Goal: Transaction & Acquisition: Purchase product/service

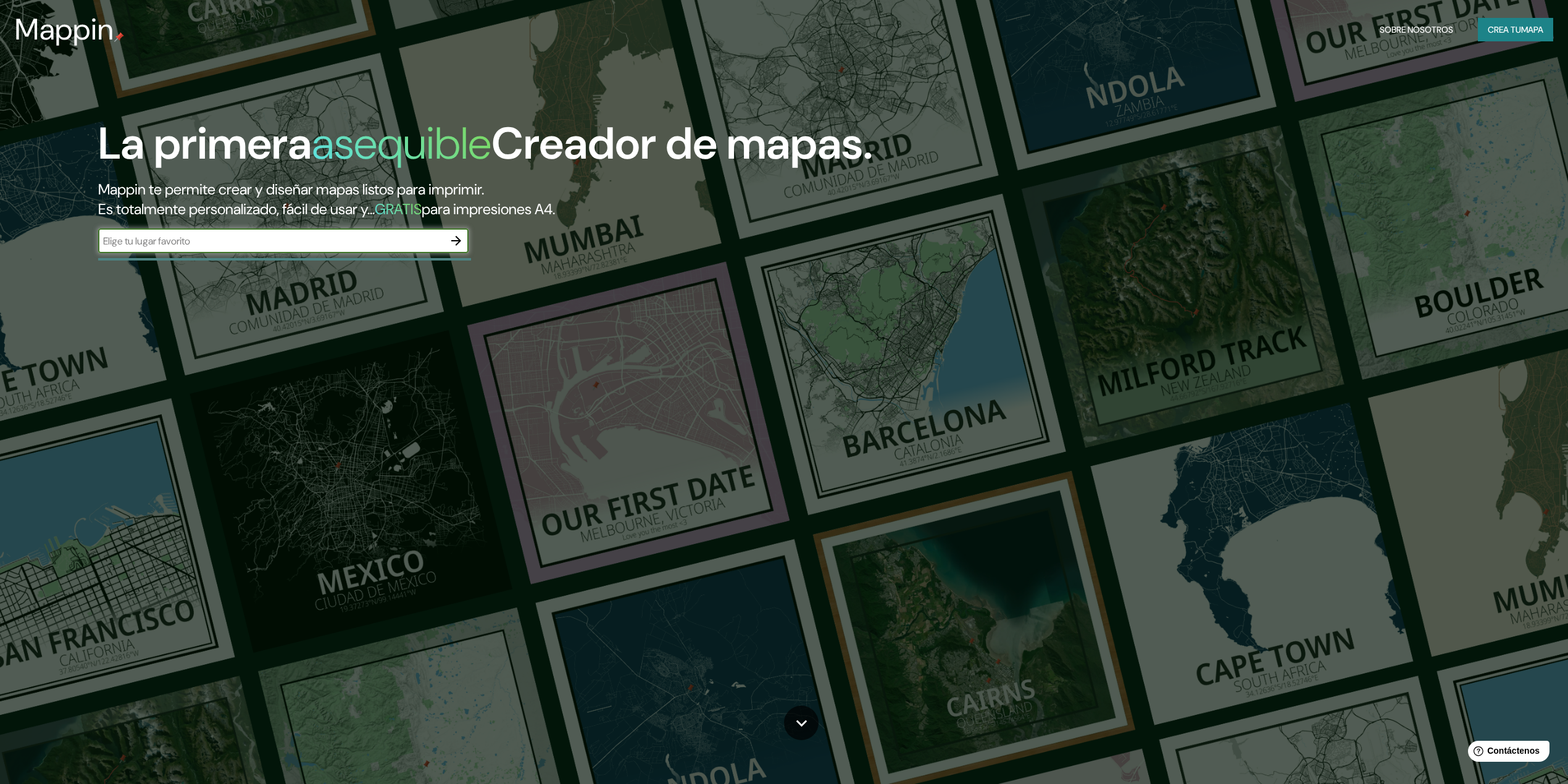
click at [352, 237] on input "text" at bounding box center [271, 241] width 346 height 14
type input "lima"
click at [447, 239] on button "button" at bounding box center [456, 240] width 24 height 24
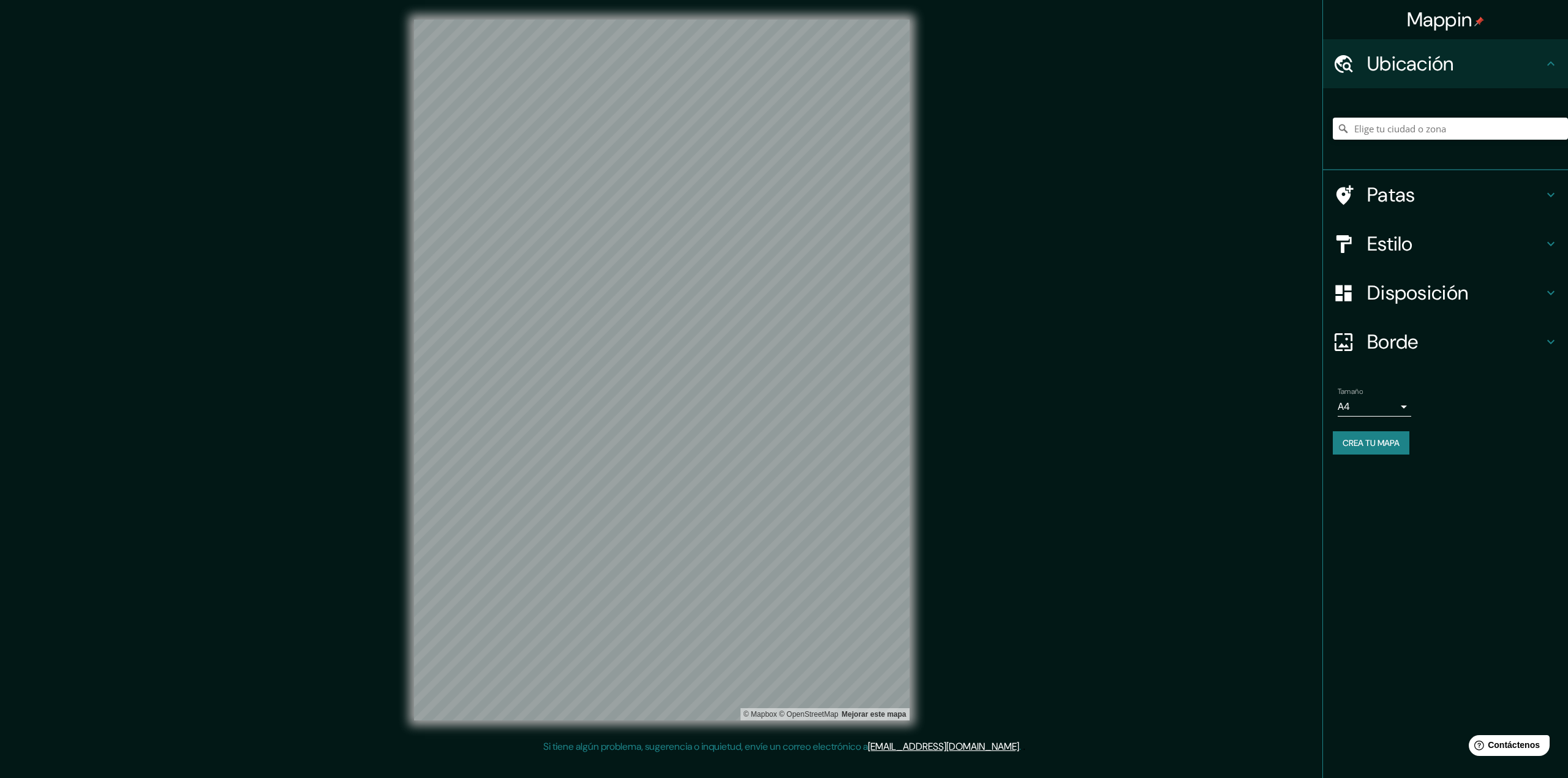
click at [1032, 348] on div "Mappin Ubicación Patas Estilo Disposición Borde Elige un borde. Consejo : puede…" at bounding box center [784, 379] width 1568 height 759
click at [913, 295] on div "© Mapbox © OpenStreetMap Mejorar este mapa" at bounding box center [662, 369] width 535 height 739
click at [971, 304] on div "Mappin Ubicación Patas Estilo Disposición Borde Elige un borde. Consejo : puede…" at bounding box center [784, 379] width 1568 height 759
click at [1398, 407] on body "Mappin Ubicación Patas Estilo Disposición Borde Elige un borde. Consejo : puede…" at bounding box center [784, 389] width 1568 height 778
click at [1385, 459] on li "A3" at bounding box center [1374, 455] width 73 height 22
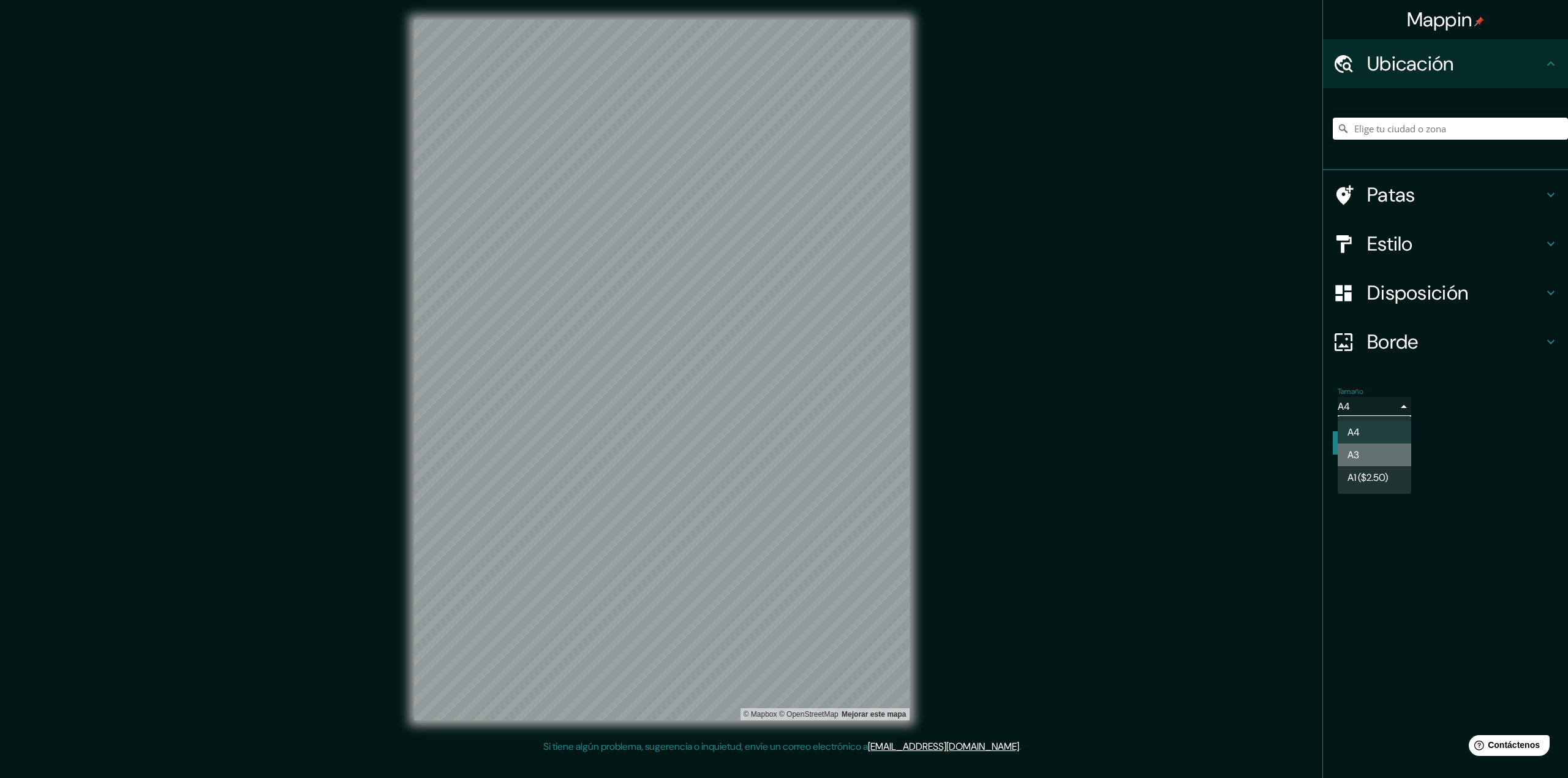
type input "a4"
click at [1253, 503] on div "Mappin Ubicación Patas Estilo Disposición Borde Elige un borde. Consejo : puede…" at bounding box center [784, 379] width 1568 height 759
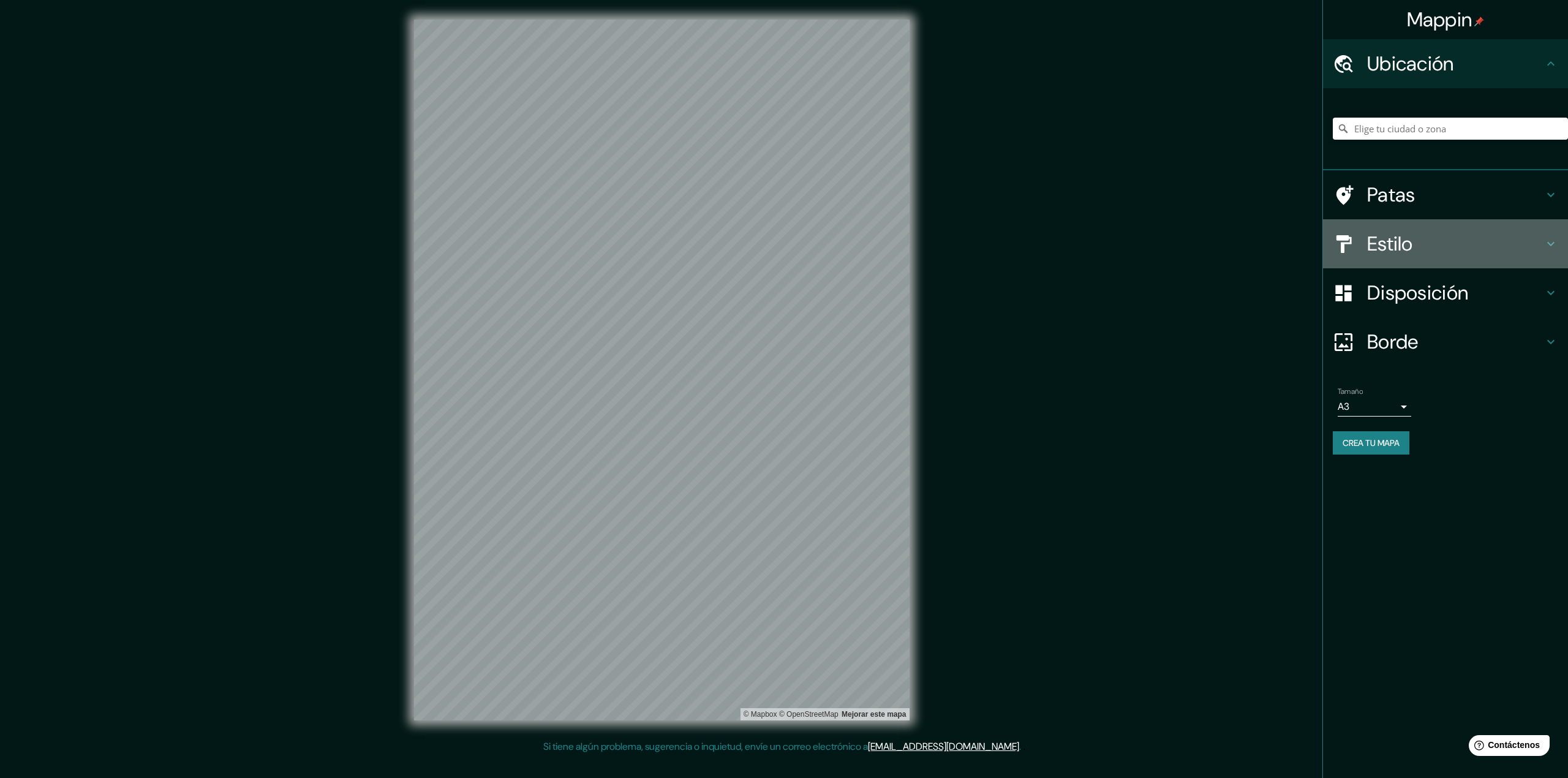
click at [1551, 243] on icon at bounding box center [1551, 244] width 15 height 15
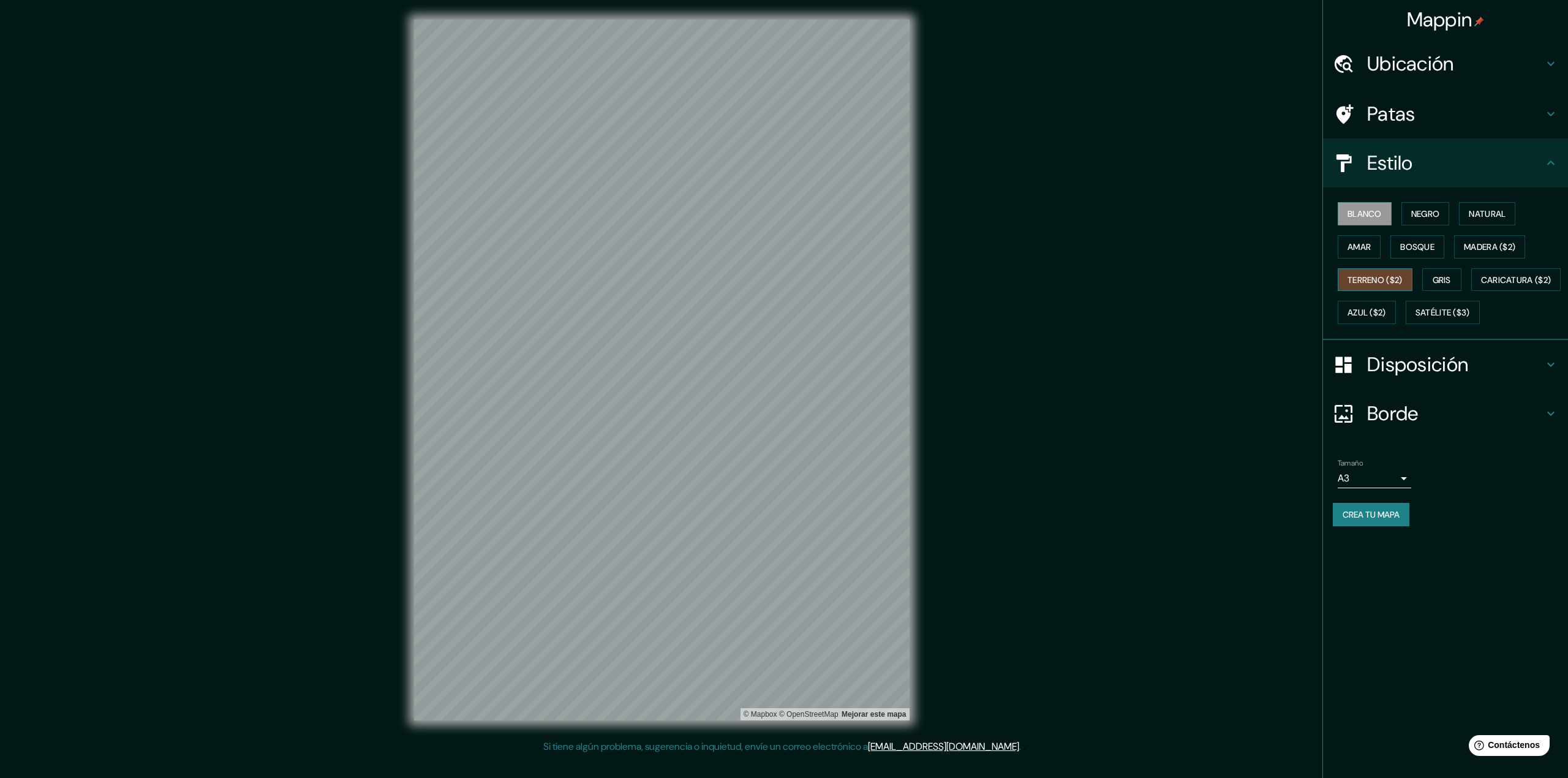
click at [1380, 276] on font "Terreno ($2)" at bounding box center [1375, 280] width 55 height 11
click at [1368, 208] on font "Blanco" at bounding box center [1364, 214] width 34 height 11
click at [1424, 210] on font "Negro" at bounding box center [1426, 214] width 29 height 11
click at [1471, 212] on button "Natural" at bounding box center [1487, 213] width 57 height 23
click at [1365, 248] on font "Amar" at bounding box center [1358, 247] width 23 height 11
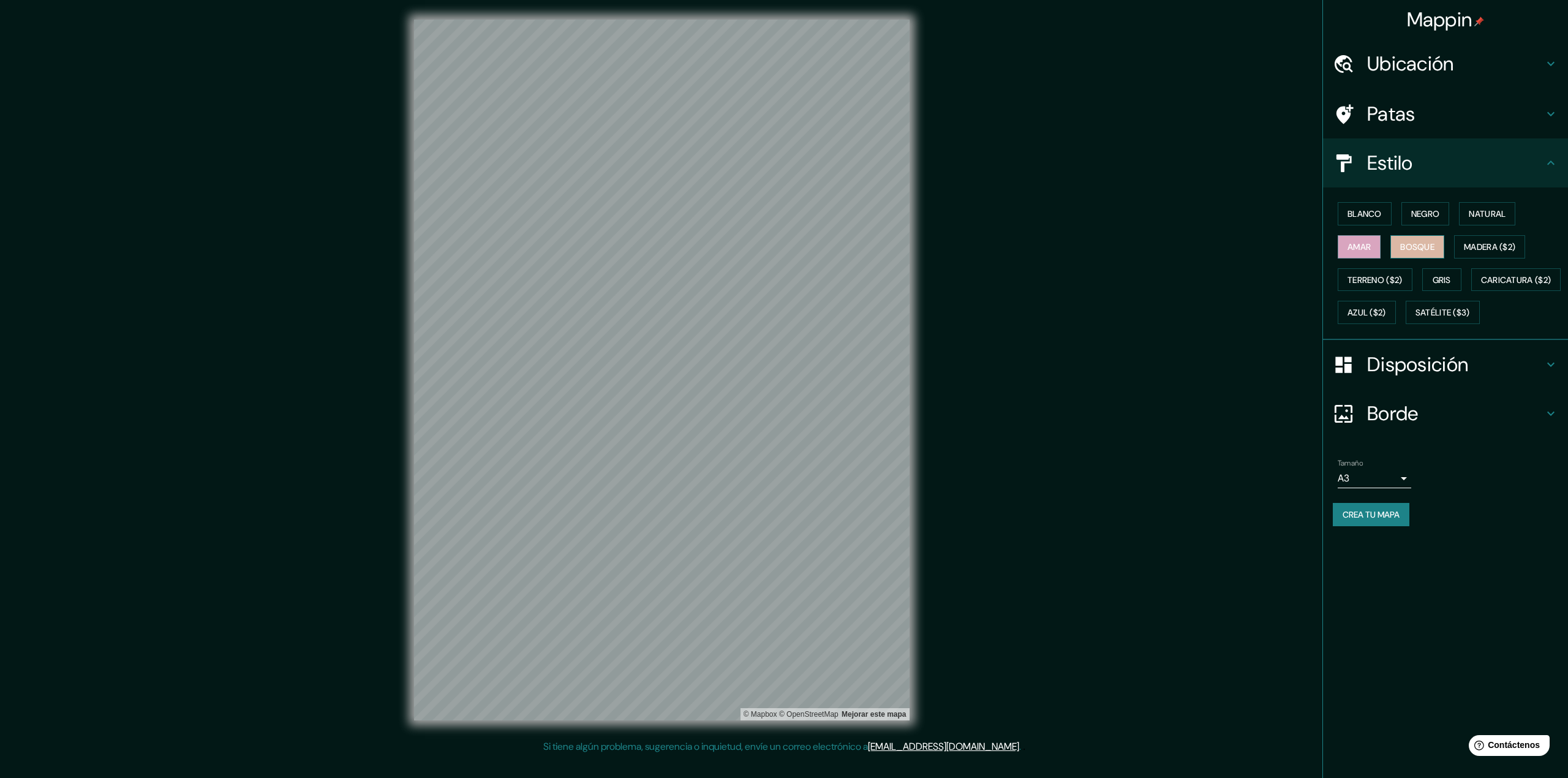
click at [1433, 241] on font "Bosque" at bounding box center [1417, 247] width 34 height 11
click at [1485, 241] on font "Madera ($2)" at bounding box center [1489, 247] width 52 height 11
click at [1449, 275] on font "Gris" at bounding box center [1442, 280] width 19 height 11
click at [1490, 246] on font "Madera ($2)" at bounding box center [1489, 247] width 52 height 11
click at [1415, 318] on font "Satélite ($3)" at bounding box center [1442, 313] width 55 height 11
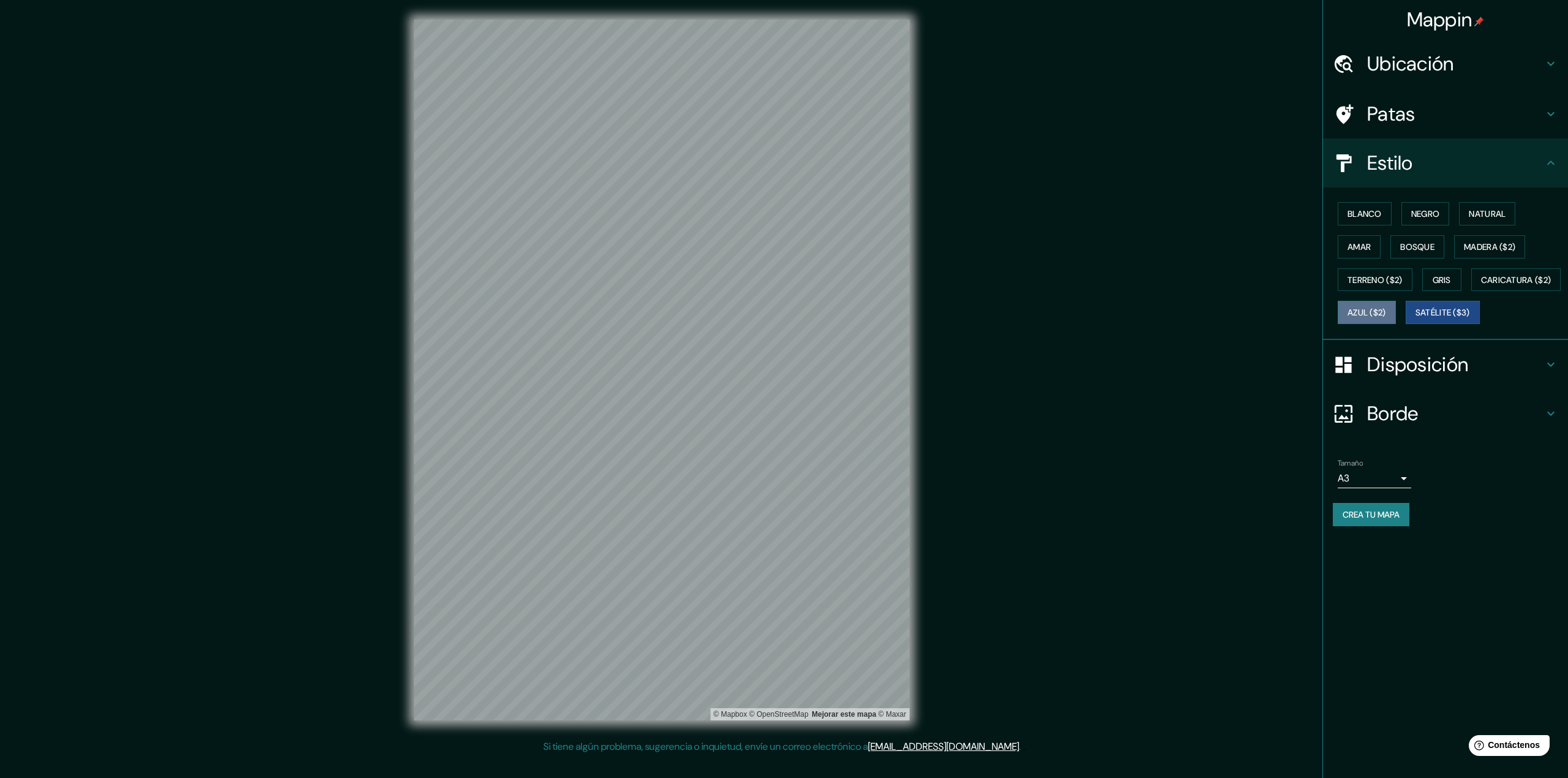
click at [1386, 313] on font "Azul ($2)" at bounding box center [1367, 313] width 39 height 11
click at [1526, 377] on h4 "Disposición" at bounding box center [1455, 364] width 177 height 24
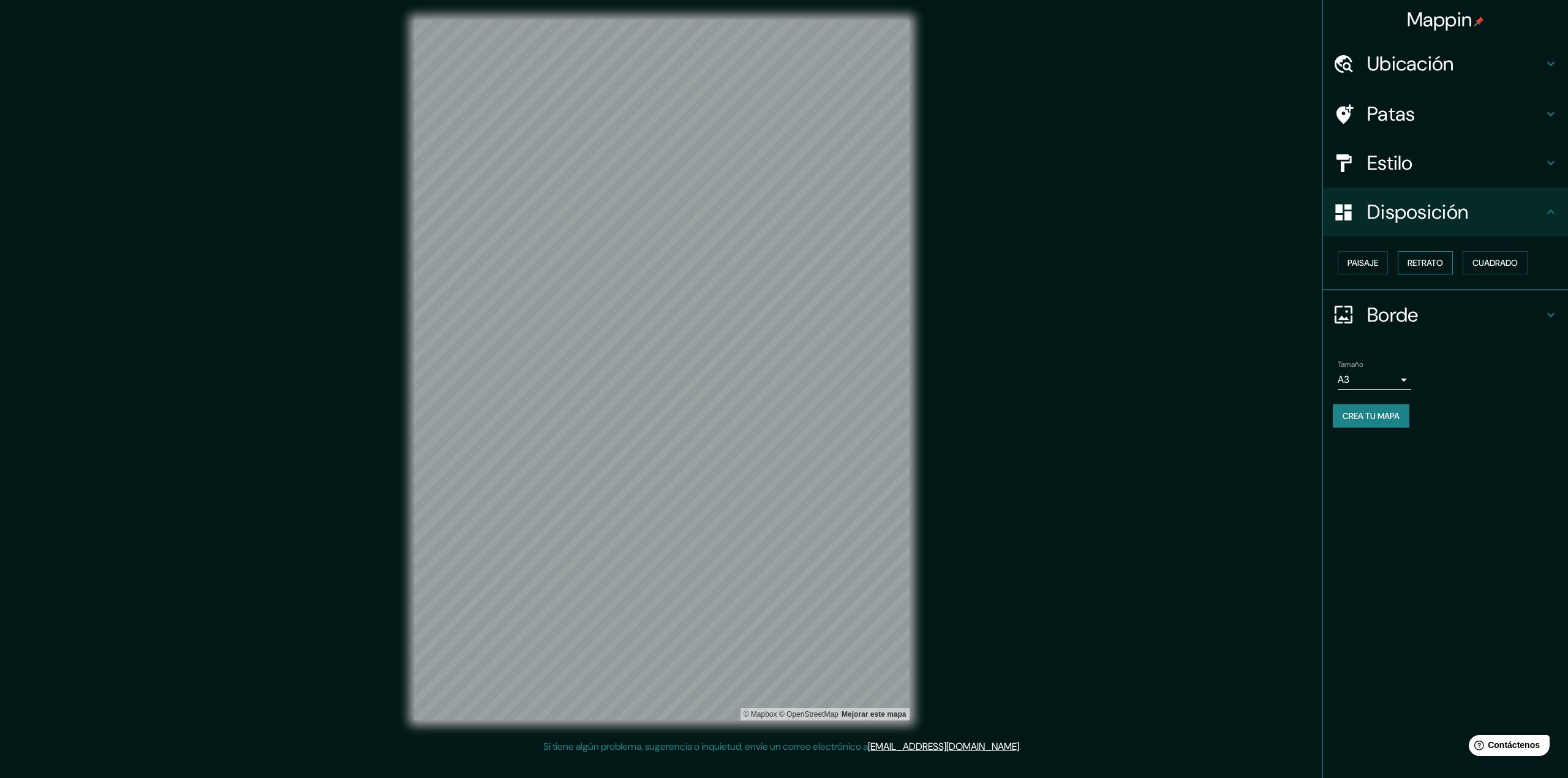
click at [1437, 262] on font "Retrato" at bounding box center [1425, 263] width 35 height 11
click at [1360, 261] on font "Paisaje" at bounding box center [1362, 263] width 30 height 11
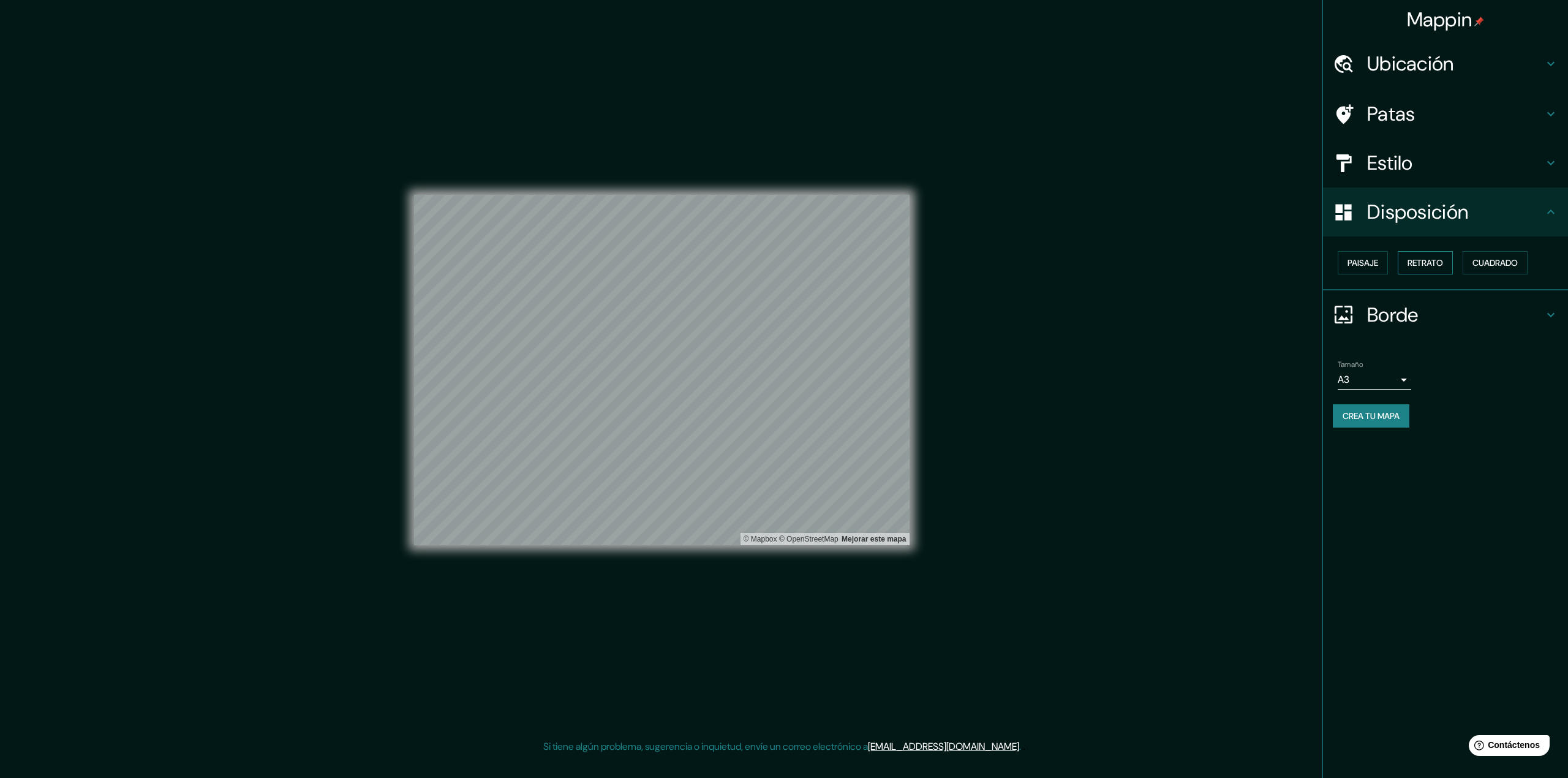
click at [1421, 259] on font "Retrato" at bounding box center [1425, 263] width 35 height 11
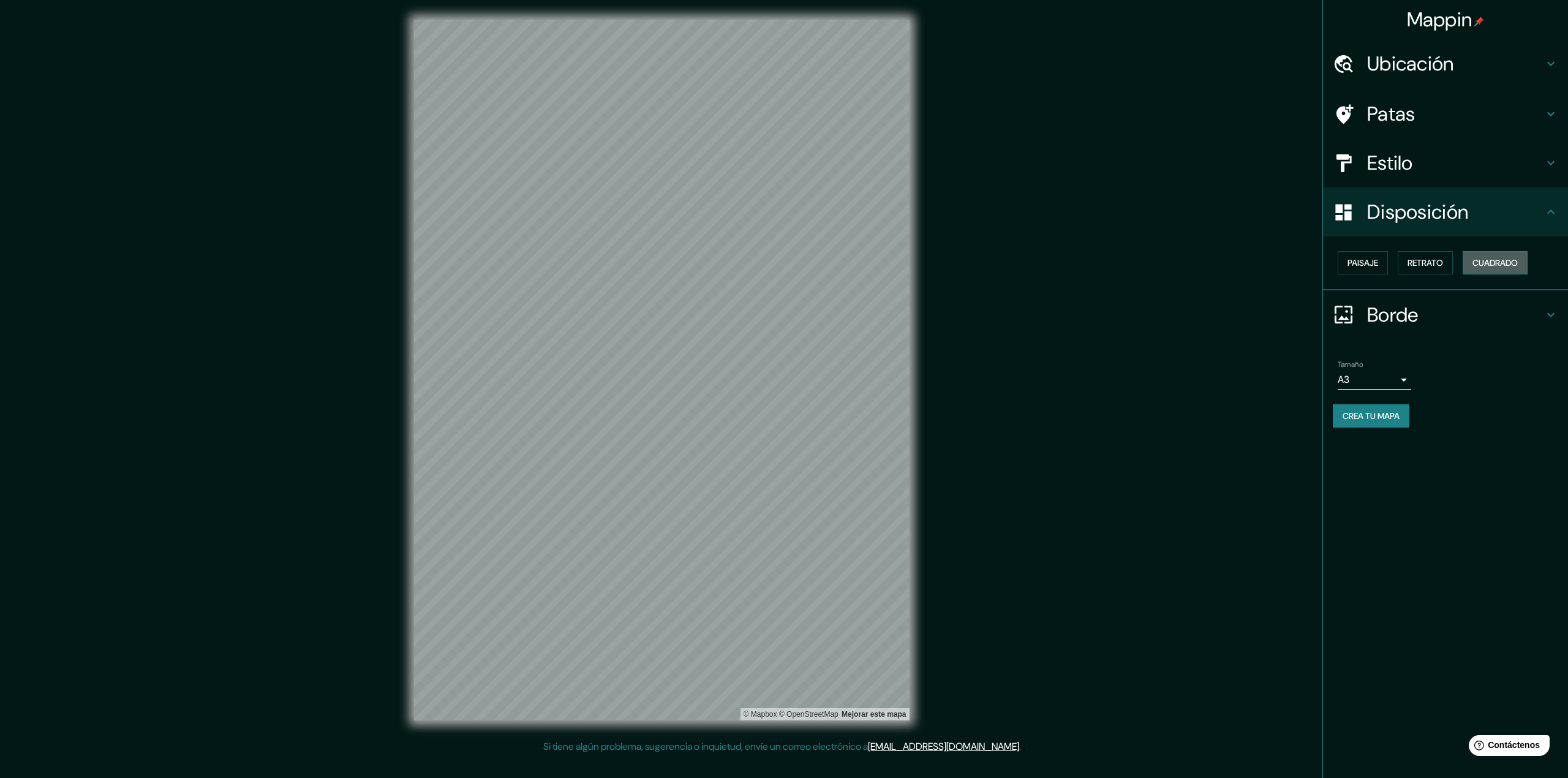
click at [1482, 260] on font "Cuadrado" at bounding box center [1495, 263] width 45 height 11
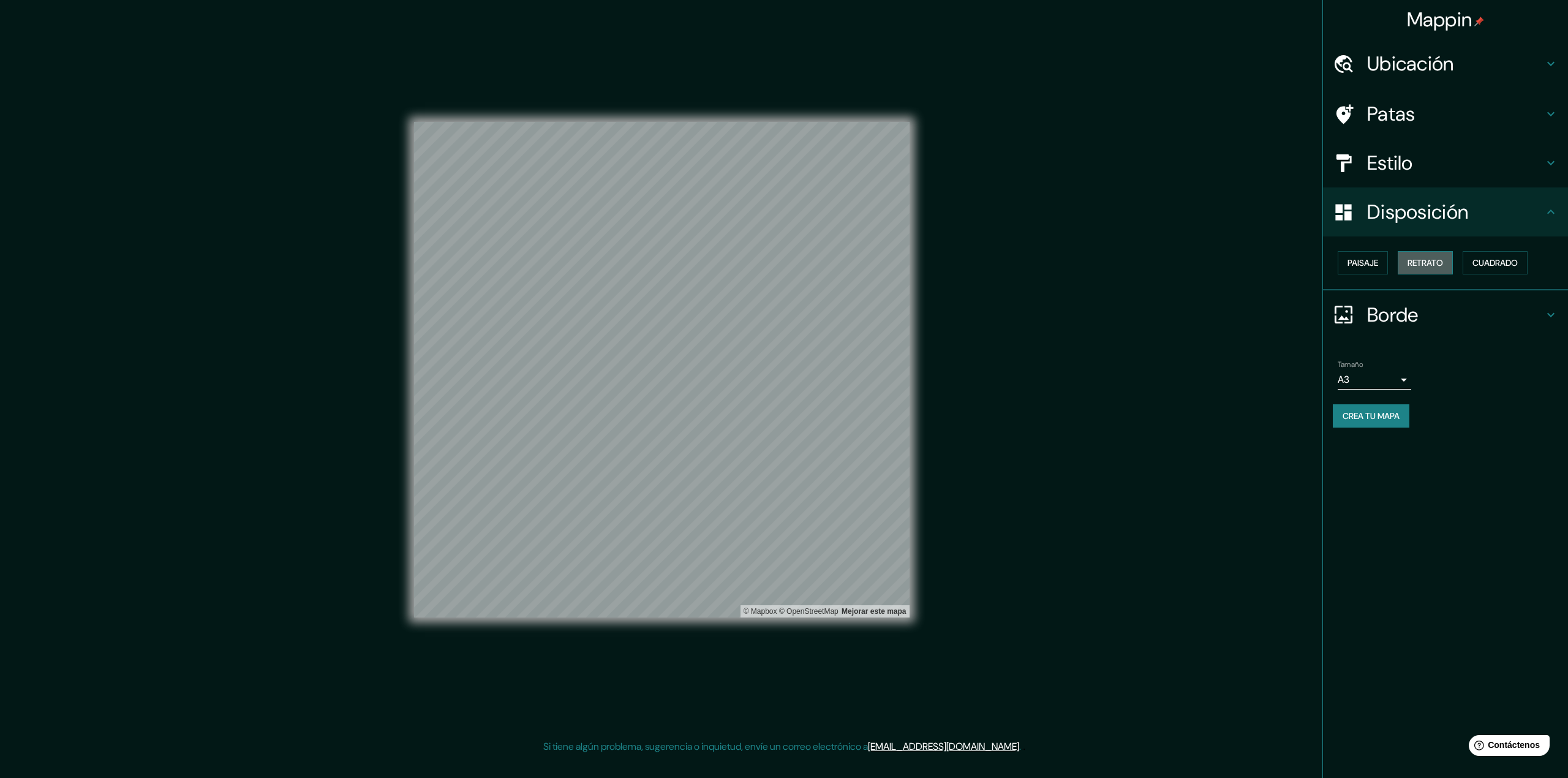
click at [1426, 260] on font "Retrato" at bounding box center [1425, 263] width 35 height 11
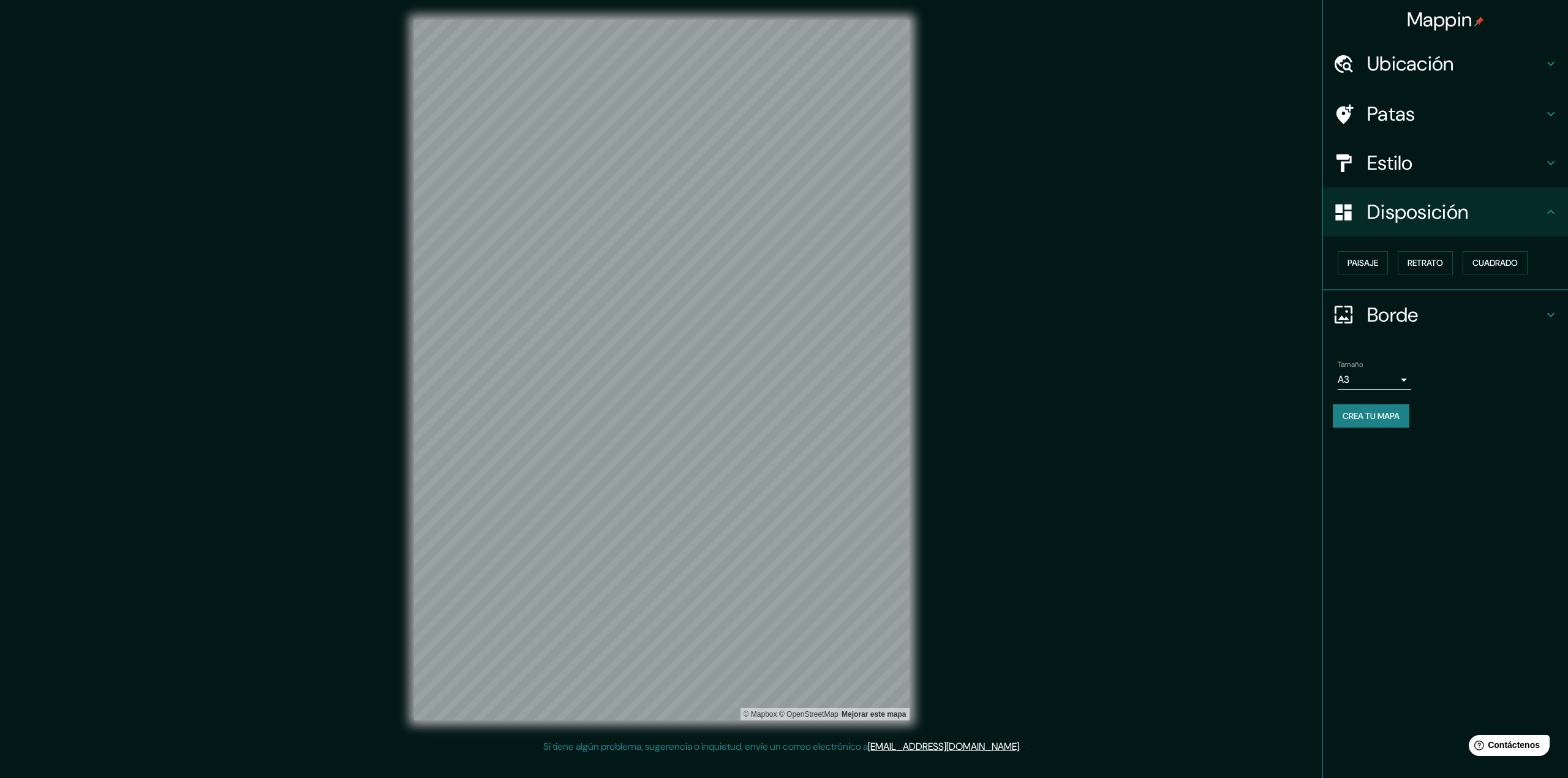
click at [1536, 312] on h4 "Borde" at bounding box center [1455, 315] width 177 height 24
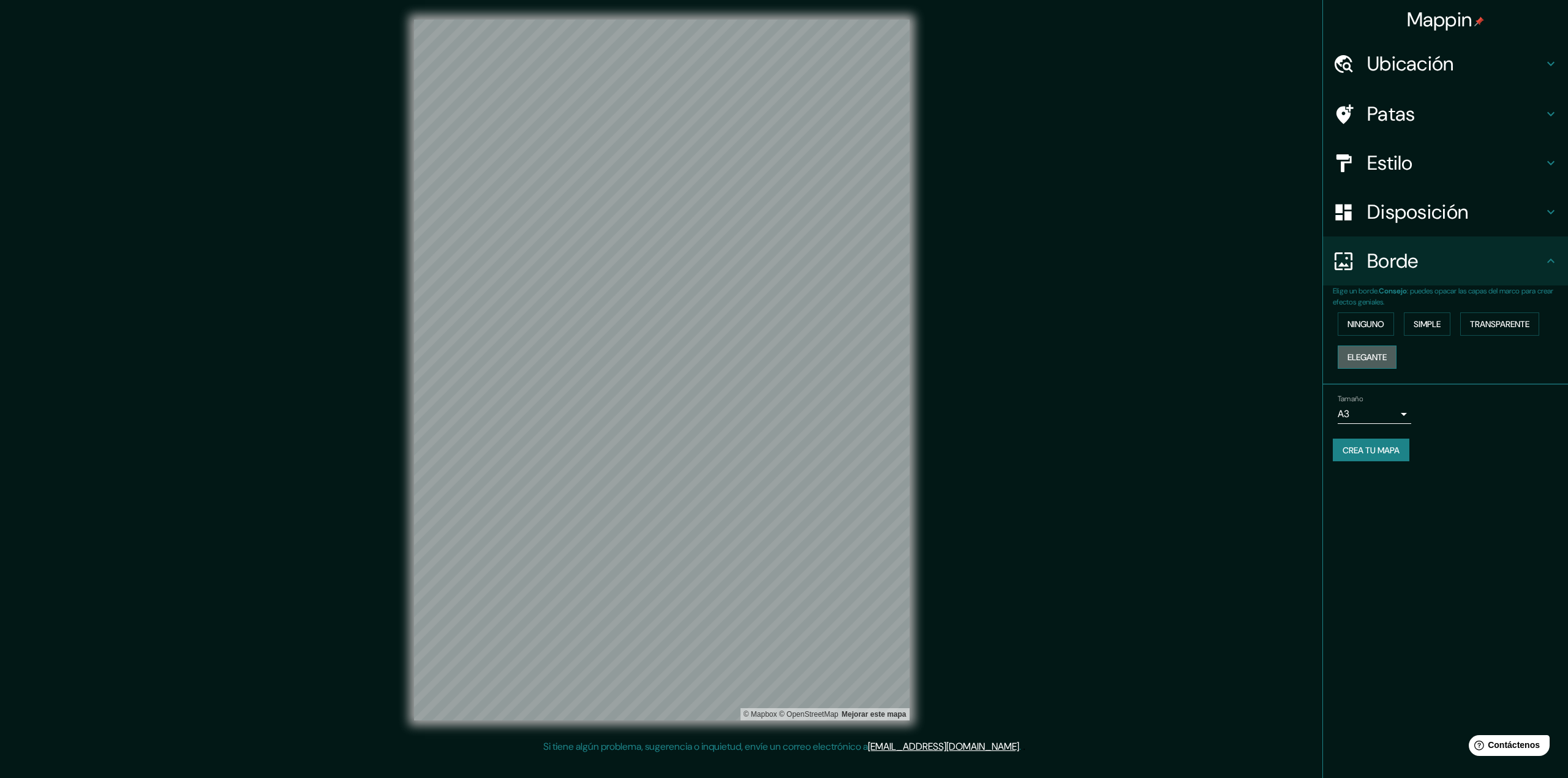
click at [1380, 351] on font "Elegante" at bounding box center [1367, 357] width 39 height 11
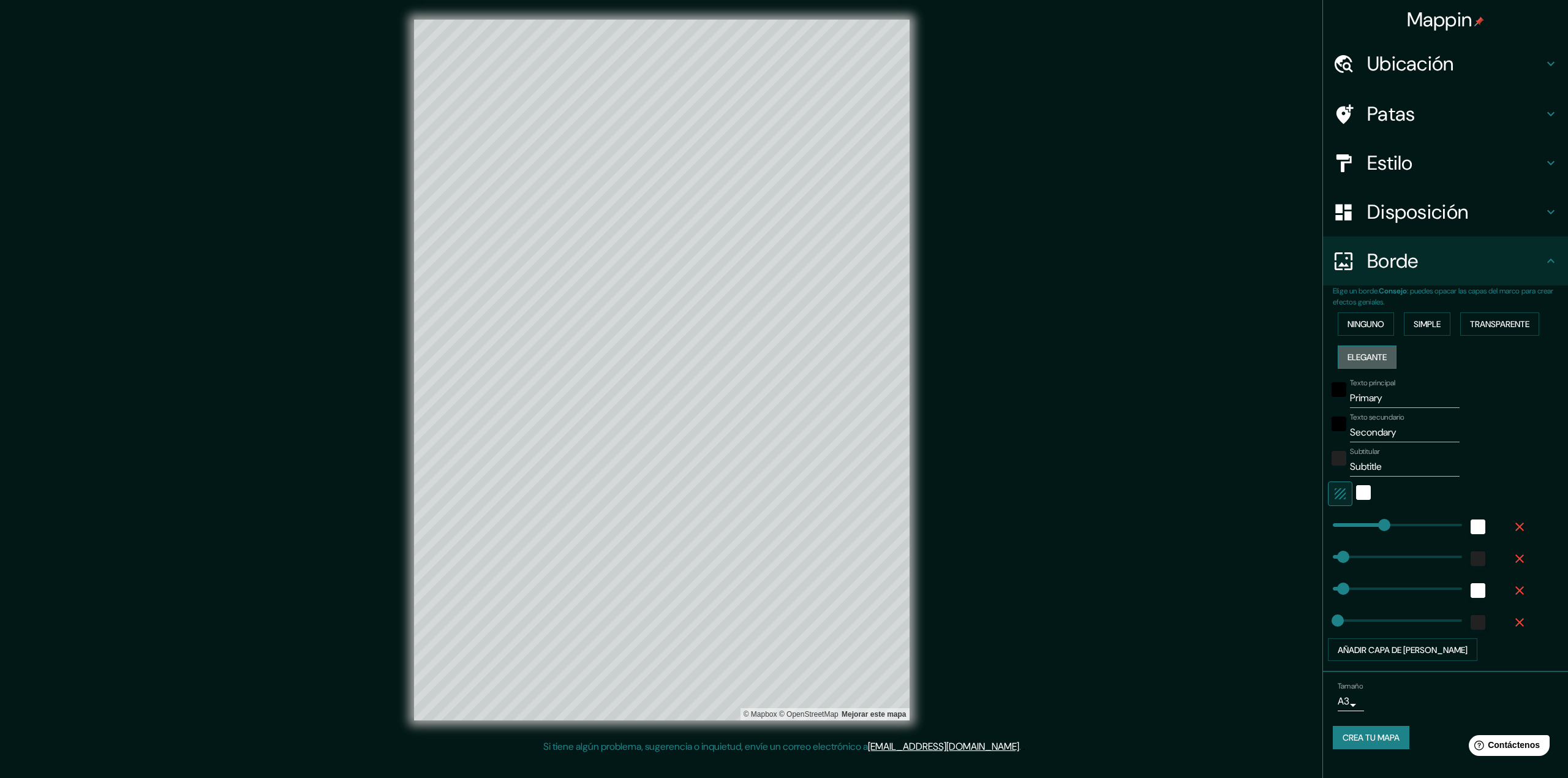
click at [1380, 351] on font "Elegante" at bounding box center [1367, 357] width 39 height 11
type input "324"
type input "65"
type input "32"
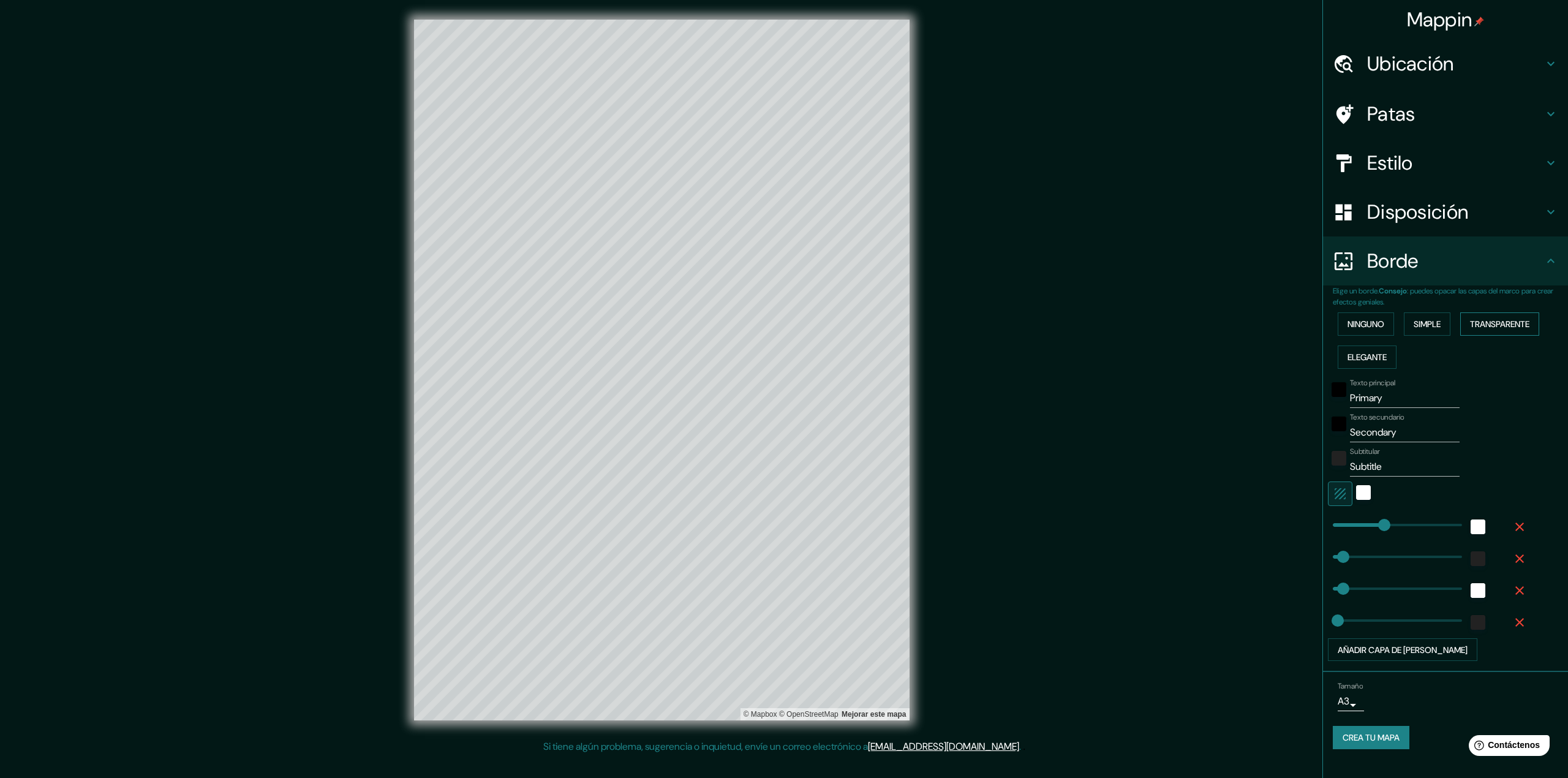
click at [1487, 319] on font "Transparente" at bounding box center [1500, 324] width 60 height 11
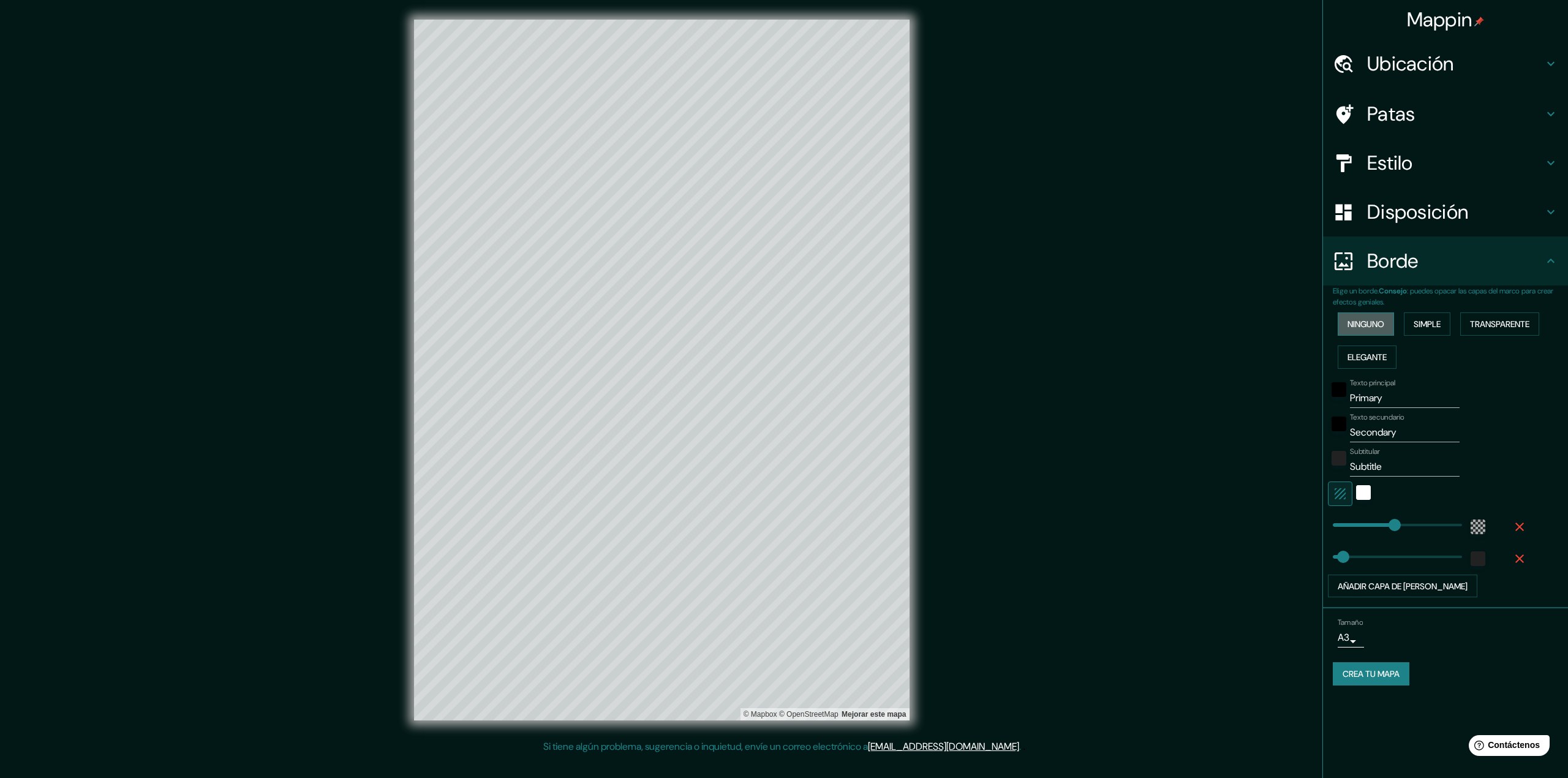
click at [1378, 319] on font "Ninguno" at bounding box center [1365, 324] width 37 height 11
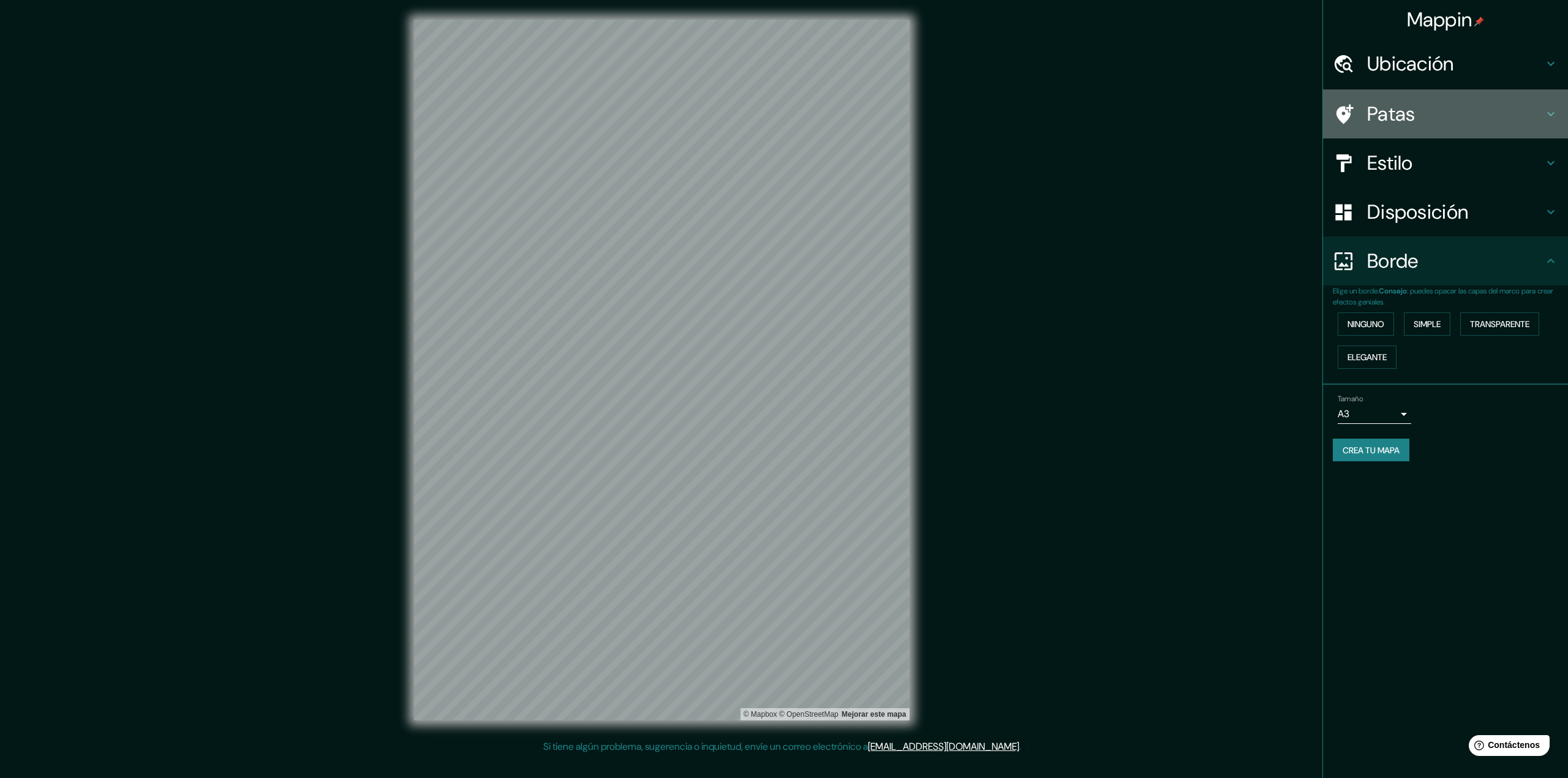
click at [1478, 119] on h4 "Patas" at bounding box center [1455, 114] width 177 height 24
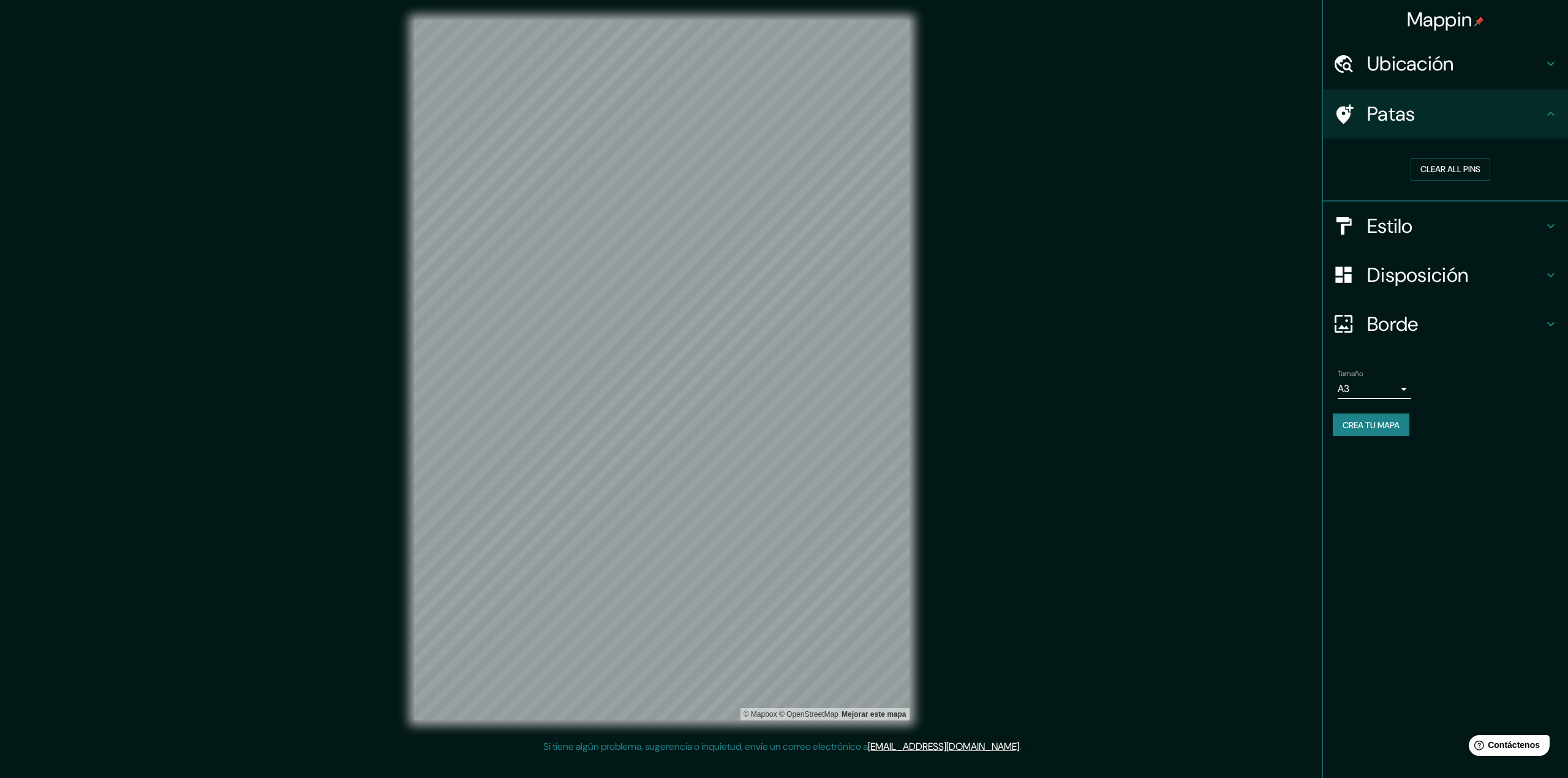
click at [1410, 231] on font "Estilo" at bounding box center [1390, 226] width 46 height 25
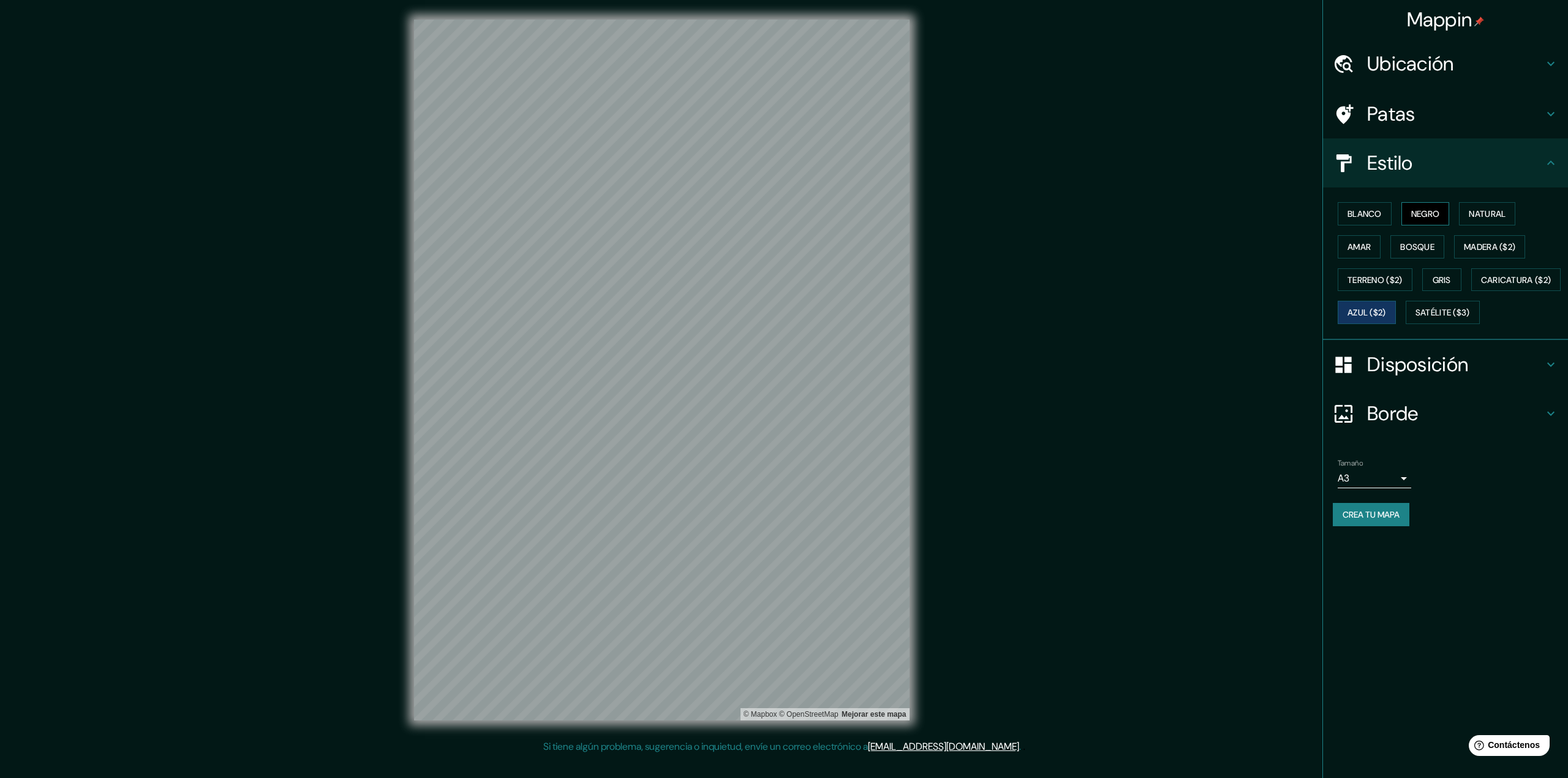
click at [1429, 208] on font "Negro" at bounding box center [1426, 214] width 29 height 11
click at [1375, 221] on font "Blanco" at bounding box center [1364, 214] width 34 height 16
click at [1293, 137] on div "Mappin Ubicación Patas Estilo Blanco Negro Natural [PERSON_NAME] ($2) Terreno (…" at bounding box center [784, 379] width 1568 height 759
